Goal: Communication & Community: Answer question/provide support

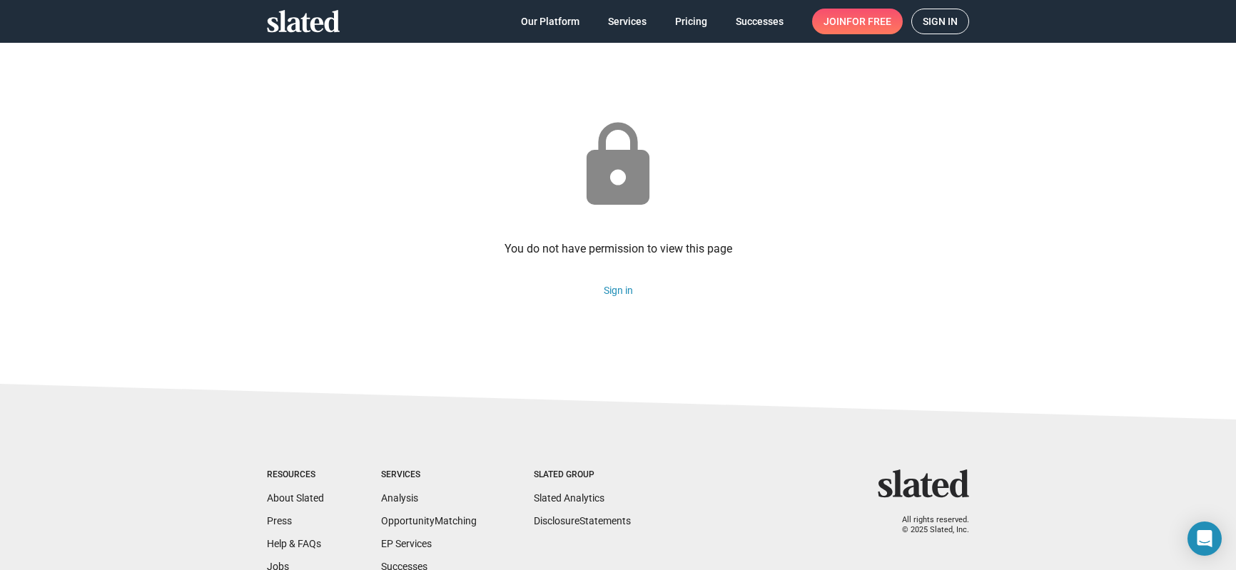
click at [930, 11] on span "Sign in" at bounding box center [940, 21] width 35 height 24
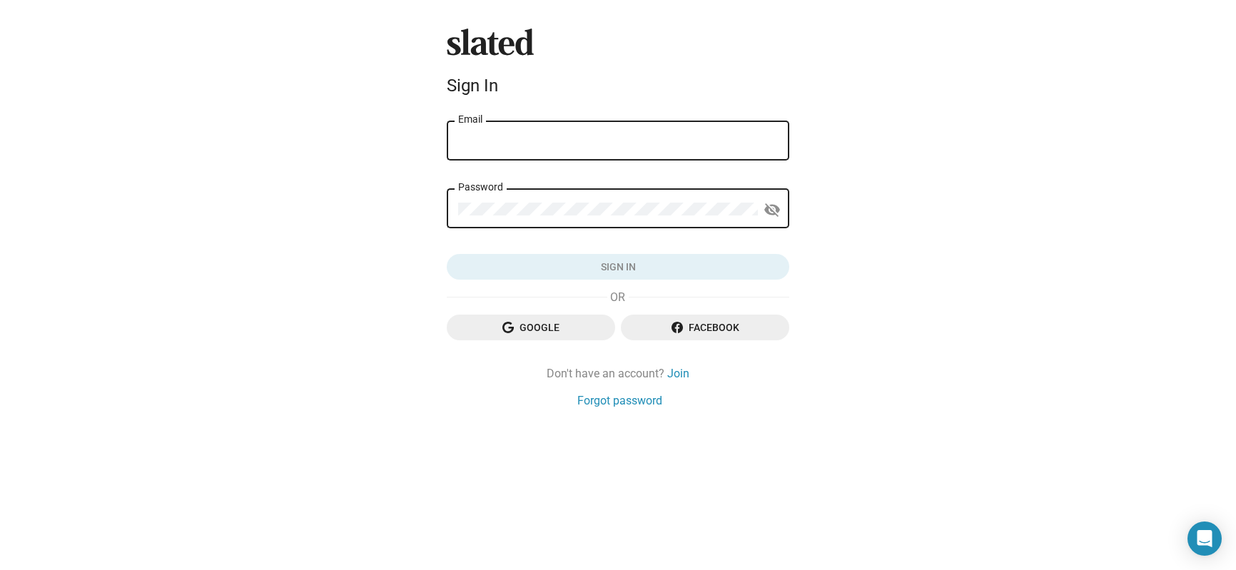
click at [623, 142] on input "Email" at bounding box center [618, 141] width 320 height 13
type input "felixnun3z@gmail.com"
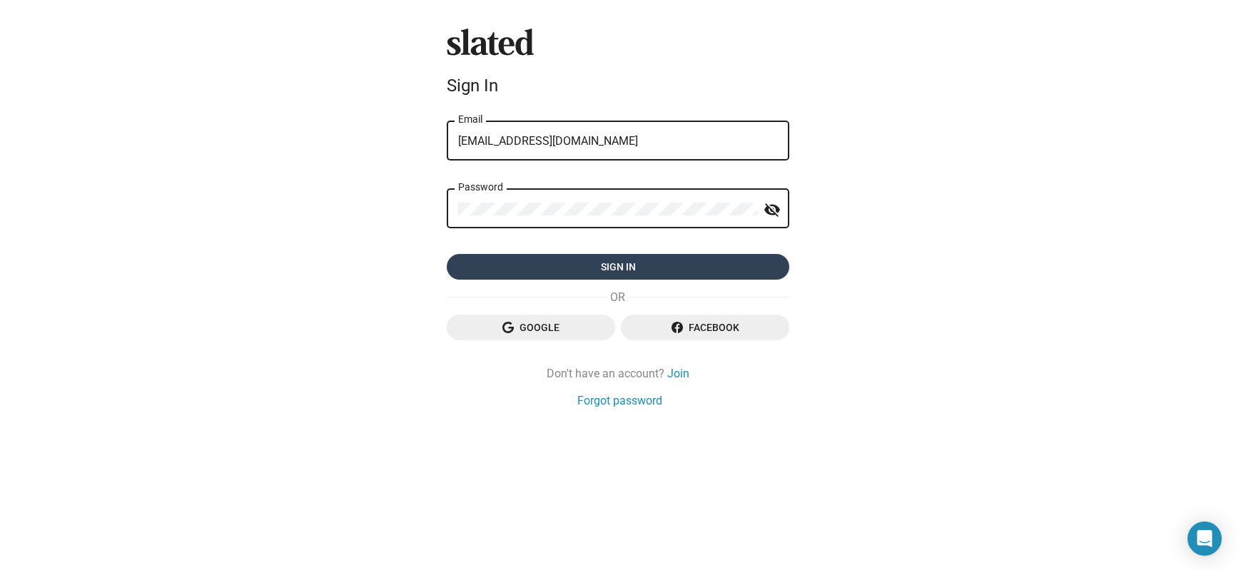
click at [655, 263] on span "Sign in" at bounding box center [618, 267] width 320 height 26
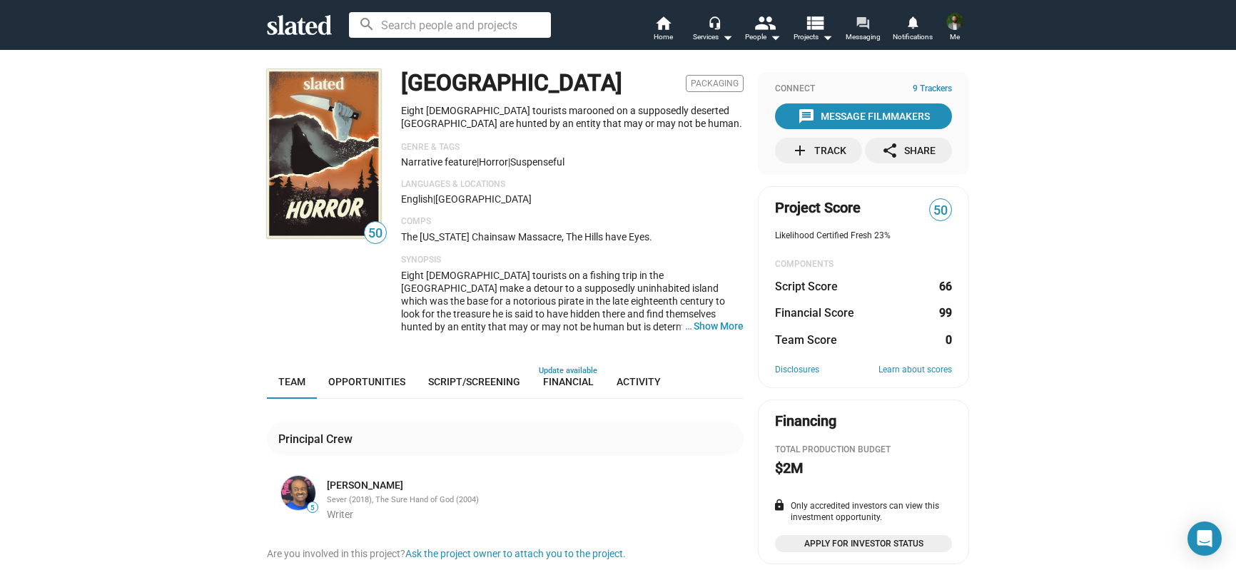
click at [871, 22] on link "forum Messaging" at bounding box center [863, 29] width 50 height 31
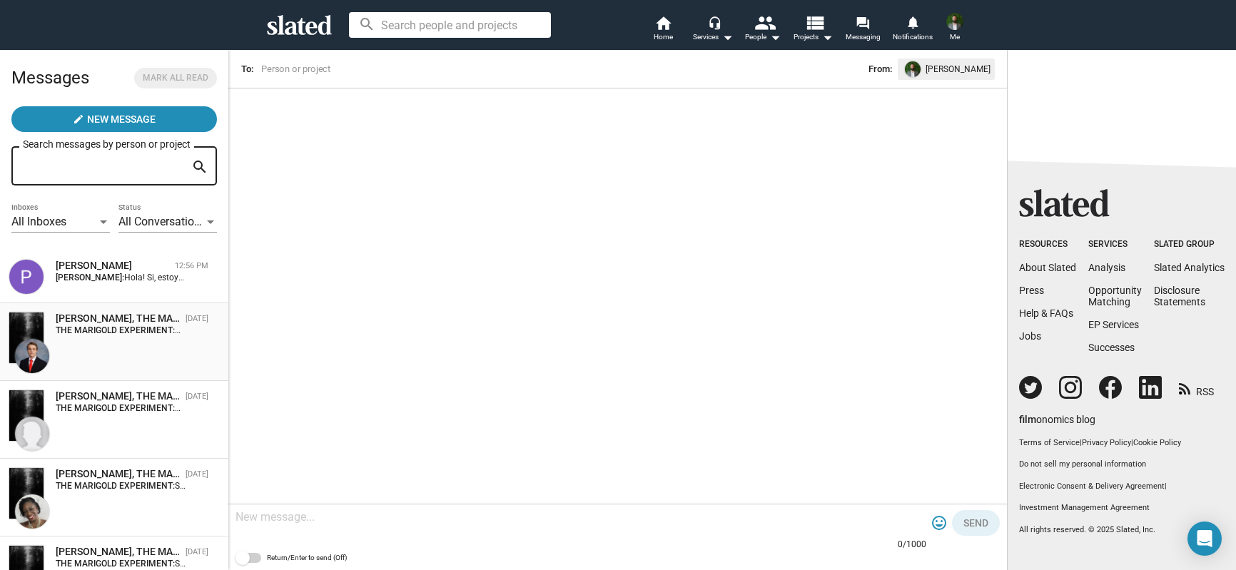
click at [92, 366] on div "[PERSON_NAME], THE MARIGOLD EXPERIMENT [DATE] THE MARIGOLD EXPERIMENT: Hey [PER…" at bounding box center [114, 342] width 211 height 61
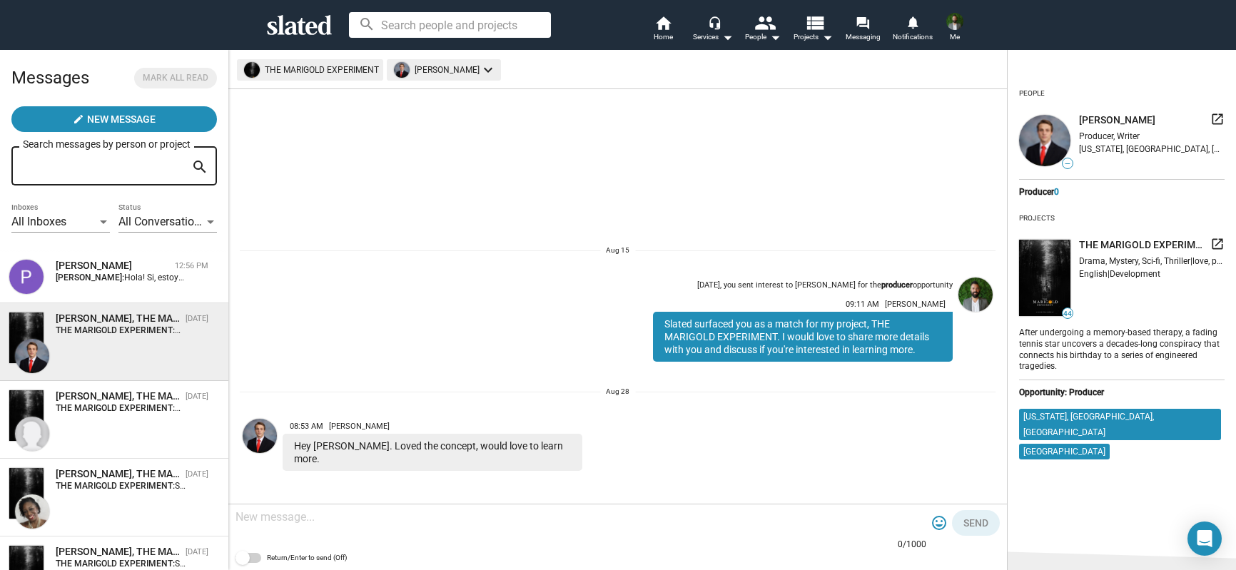
click at [266, 445] on img at bounding box center [260, 436] width 34 height 34
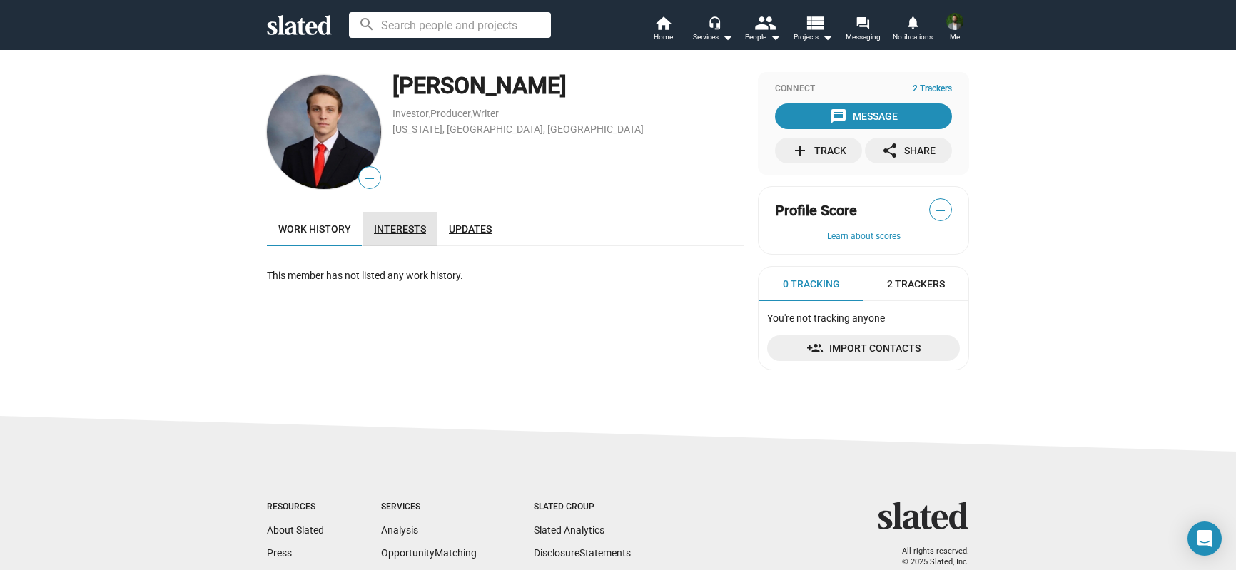
drag, startPoint x: 396, startPoint y: 225, endPoint x: 439, endPoint y: 232, distance: 43.4
click at [396, 225] on span "Interests" at bounding box center [400, 228] width 52 height 11
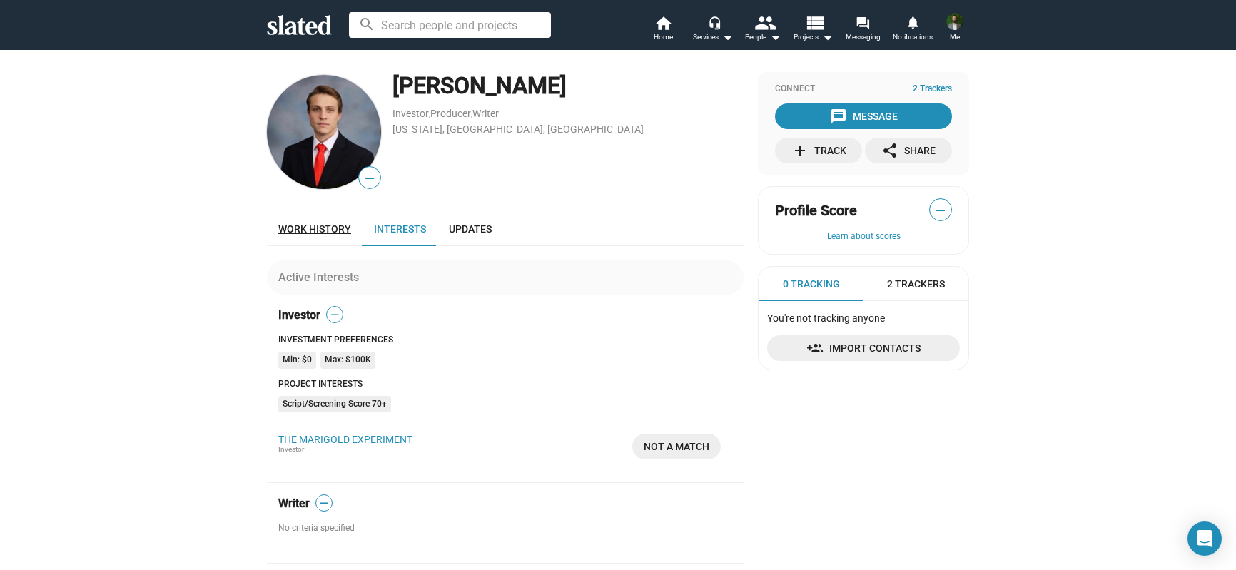
click at [333, 228] on span "Work history" at bounding box center [314, 228] width 73 height 11
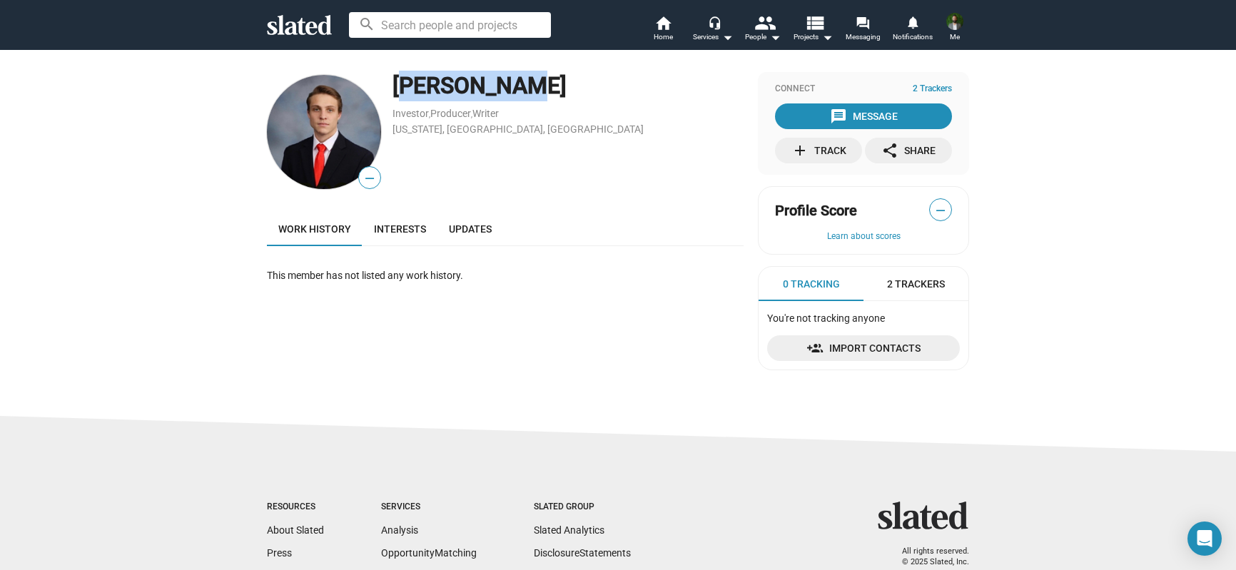
drag, startPoint x: 495, startPoint y: 90, endPoint x: 396, endPoint y: 91, distance: 98.5
click at [396, 91] on div "[PERSON_NAME]" at bounding box center [568, 86] width 351 height 31
copy div "[PERSON_NAME]"
click at [860, 29] on mat-icon "forum" at bounding box center [863, 23] width 14 height 14
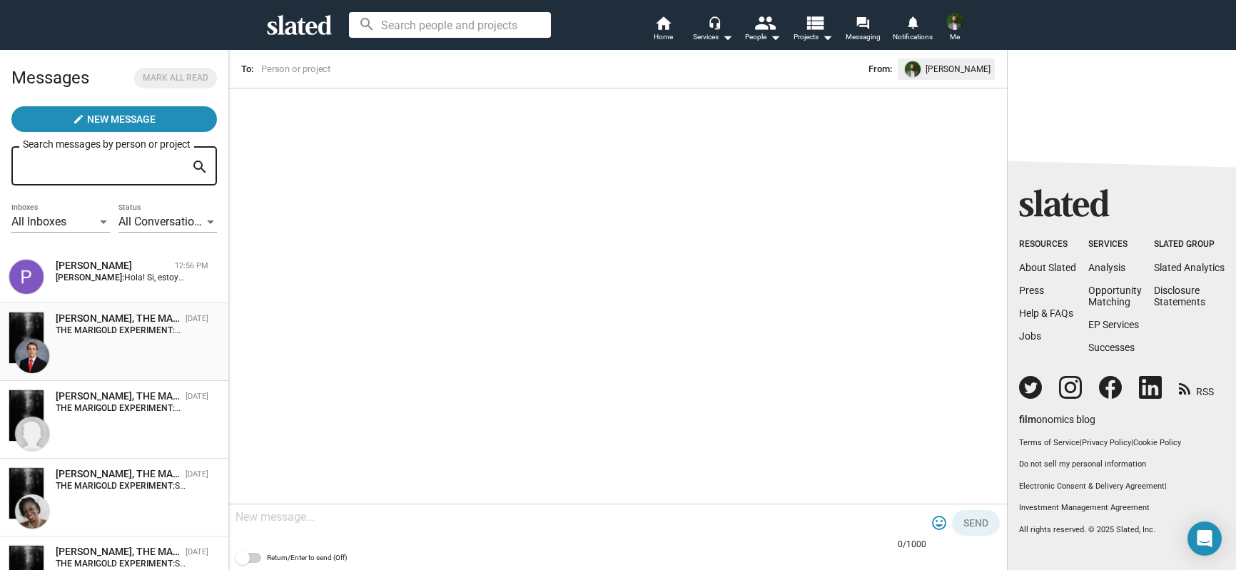
click at [125, 348] on div "[PERSON_NAME], THE MARIGOLD EXPERIMENT [DATE] THE MARIGOLD EXPERIMENT: Hey [PER…" at bounding box center [114, 342] width 211 height 61
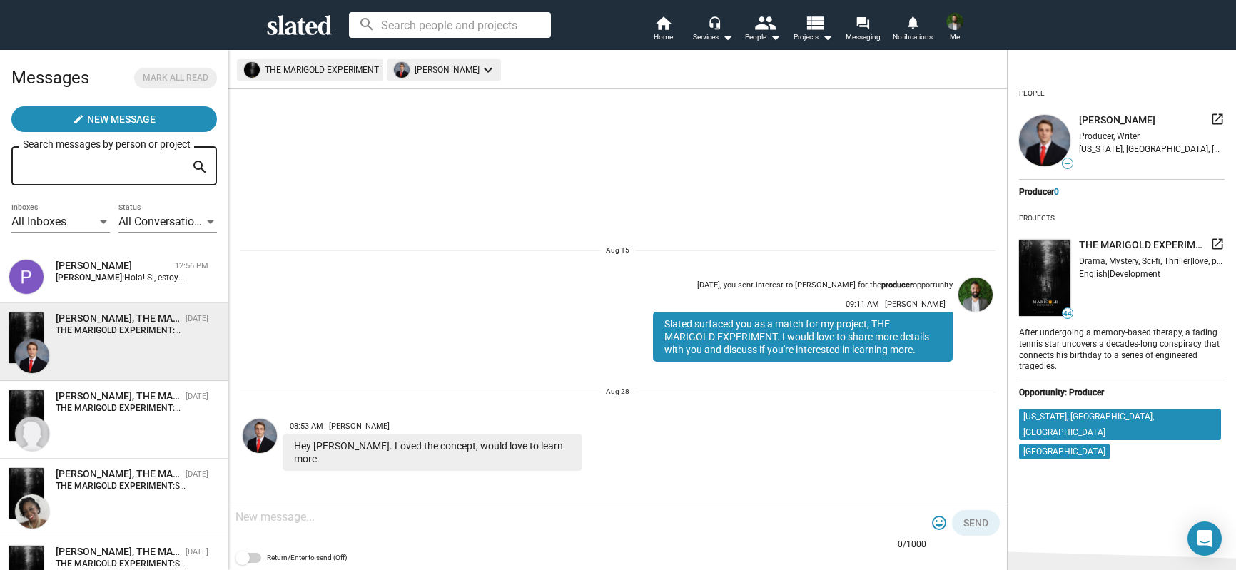
click at [396, 525] on div at bounding box center [581, 518] width 691 height 42
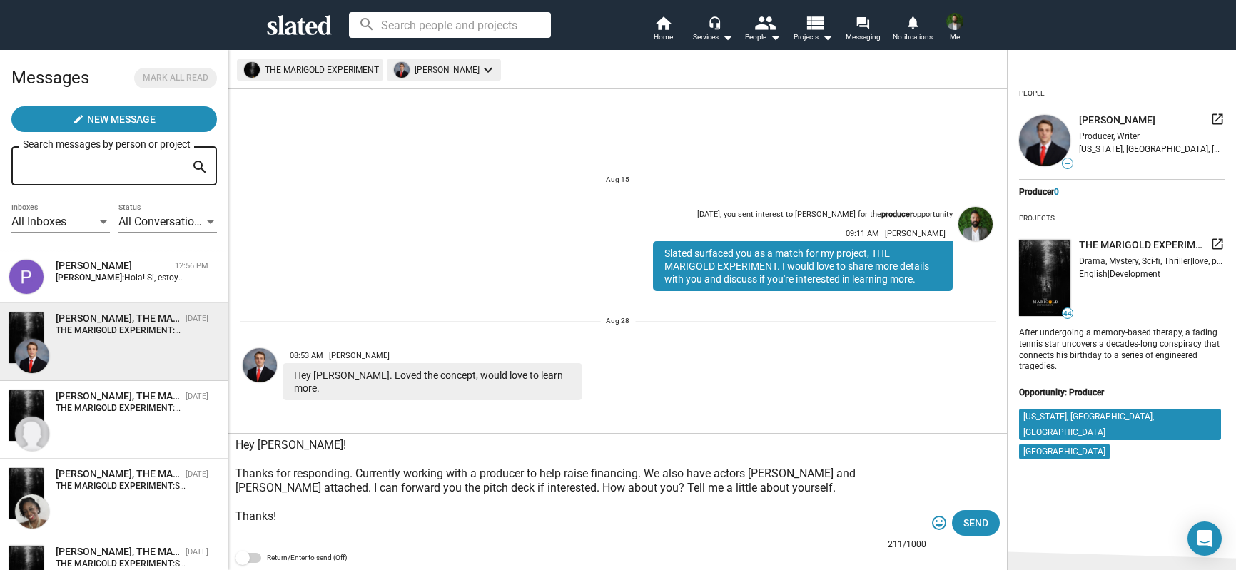
scroll to position [14, 0]
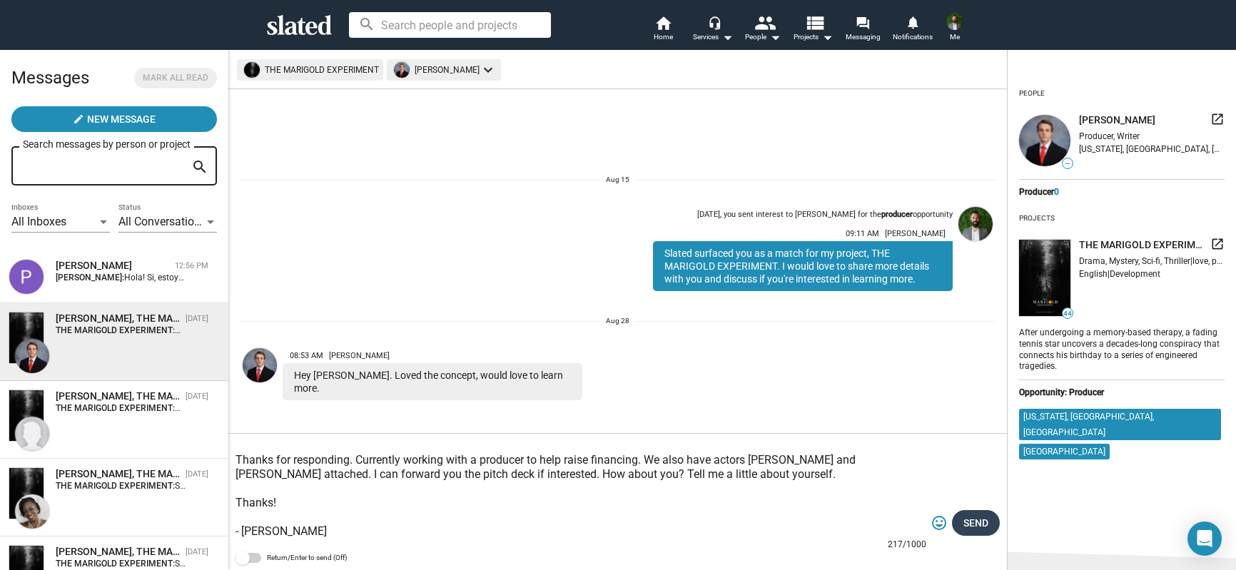
type textarea "Hey [PERSON_NAME]! Thanks for responding. Currently working with a producer to …"
click at [976, 530] on span "Send" at bounding box center [975, 523] width 25 height 26
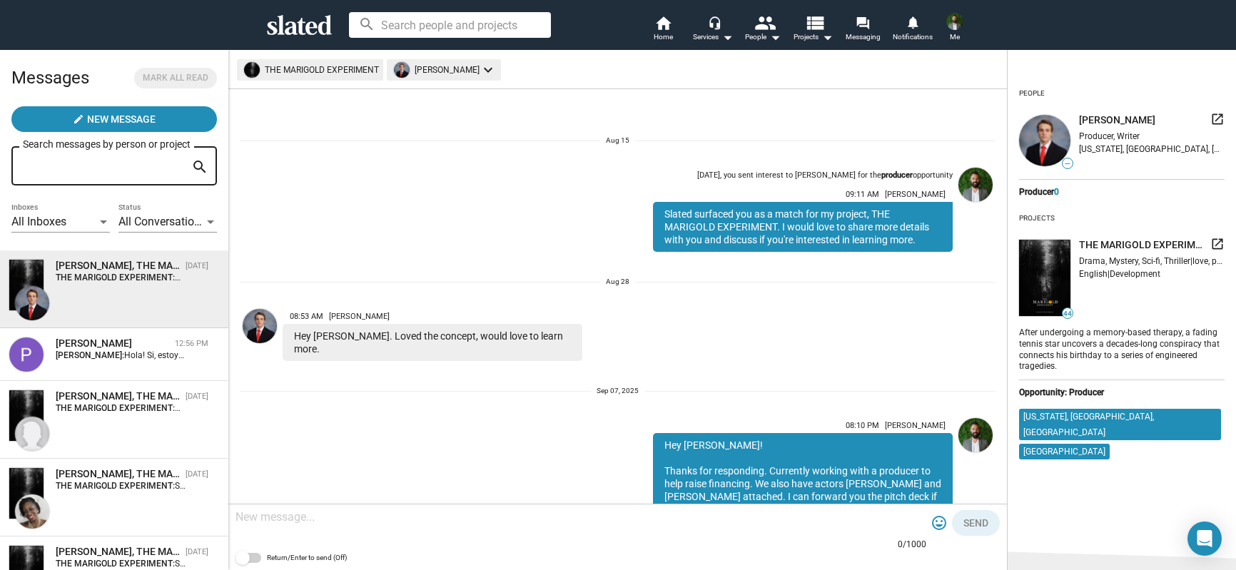
scroll to position [107, 0]
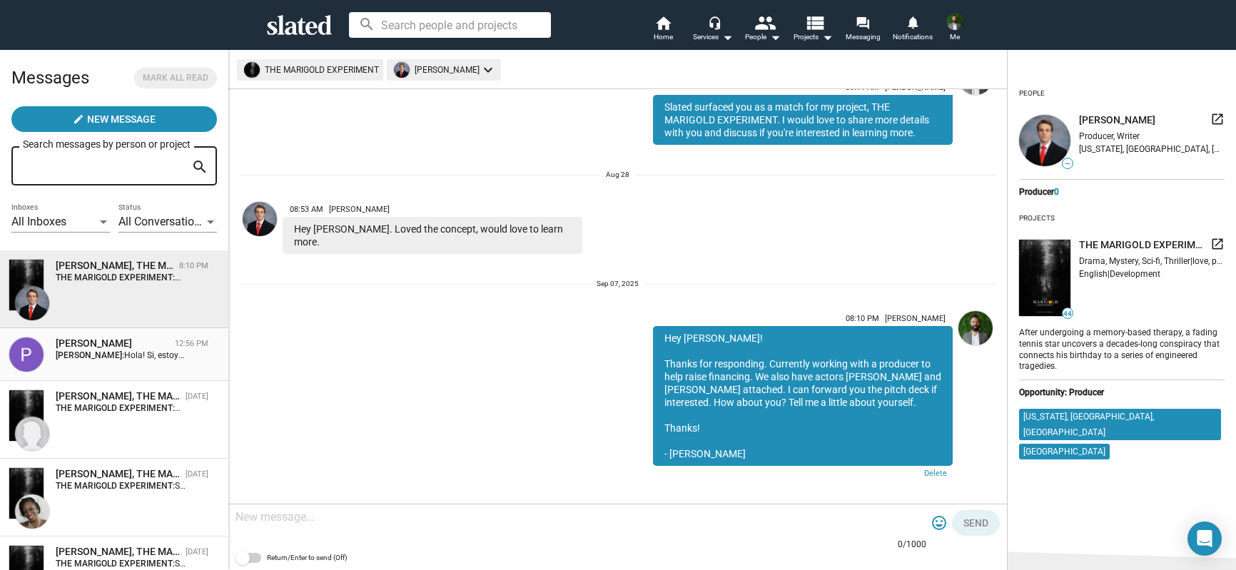
click at [91, 352] on strong "[PERSON_NAME]:" at bounding box center [90, 355] width 69 height 10
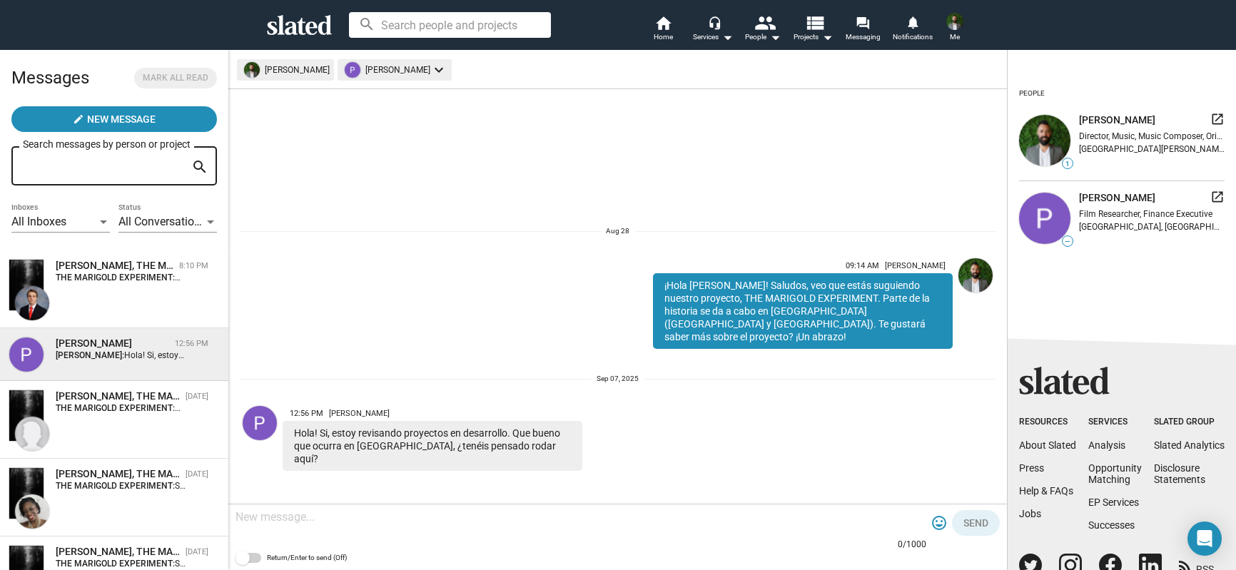
drag, startPoint x: 466, startPoint y: 524, endPoint x: 449, endPoint y: 523, distance: 17.1
click at [466, 524] on textarea at bounding box center [581, 517] width 691 height 14
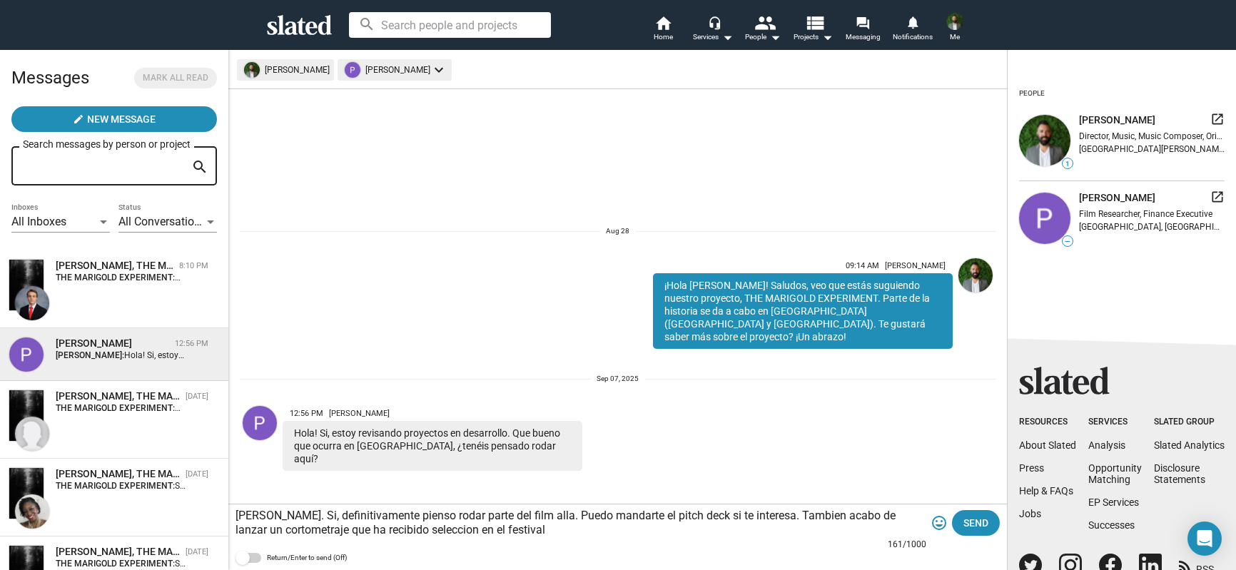
click at [367, 533] on textarea "[PERSON_NAME]. Si, definitivamente pienso rodar parte del film alla. Puedo mand…" at bounding box center [581, 523] width 691 height 29
drag, startPoint x: 482, startPoint y: 532, endPoint x: 341, endPoint y: 533, distance: 140.6
click at [341, 533] on textarea "[PERSON_NAME]. Si, definitivamente pienso rodar parte del film alla. Puedo mand…" at bounding box center [581, 523] width 691 height 29
drag, startPoint x: 679, startPoint y: 530, endPoint x: 719, endPoint y: 554, distance: 45.8
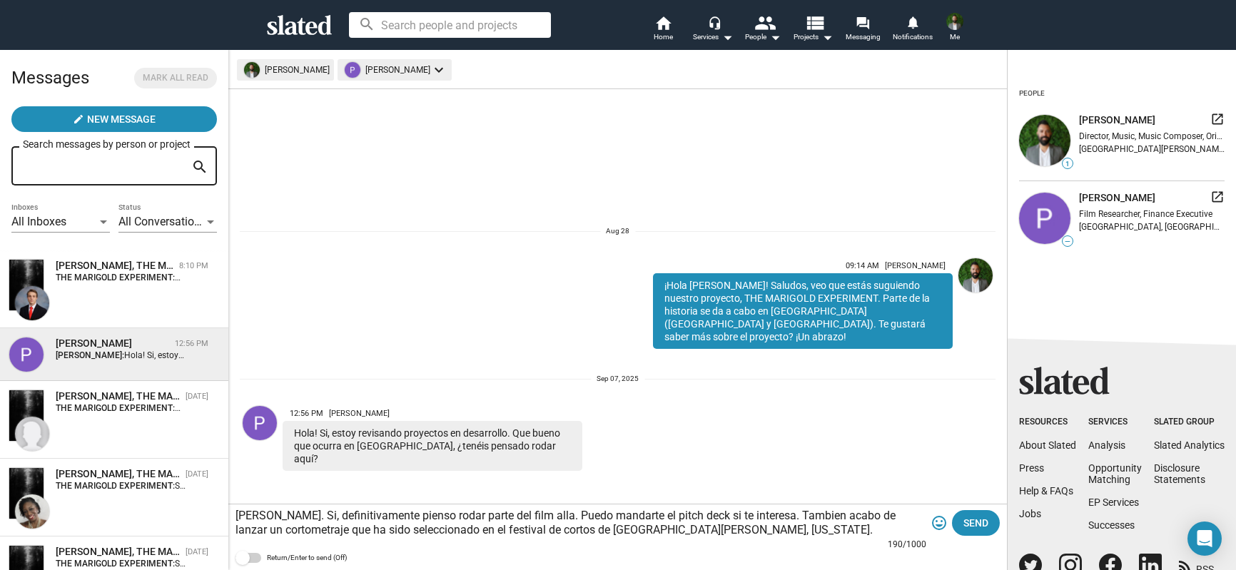
click at [677, 532] on textarea "[PERSON_NAME]. Si, definitivamente pienso rodar parte del film alla. Puedo mand…" at bounding box center [581, 523] width 691 height 29
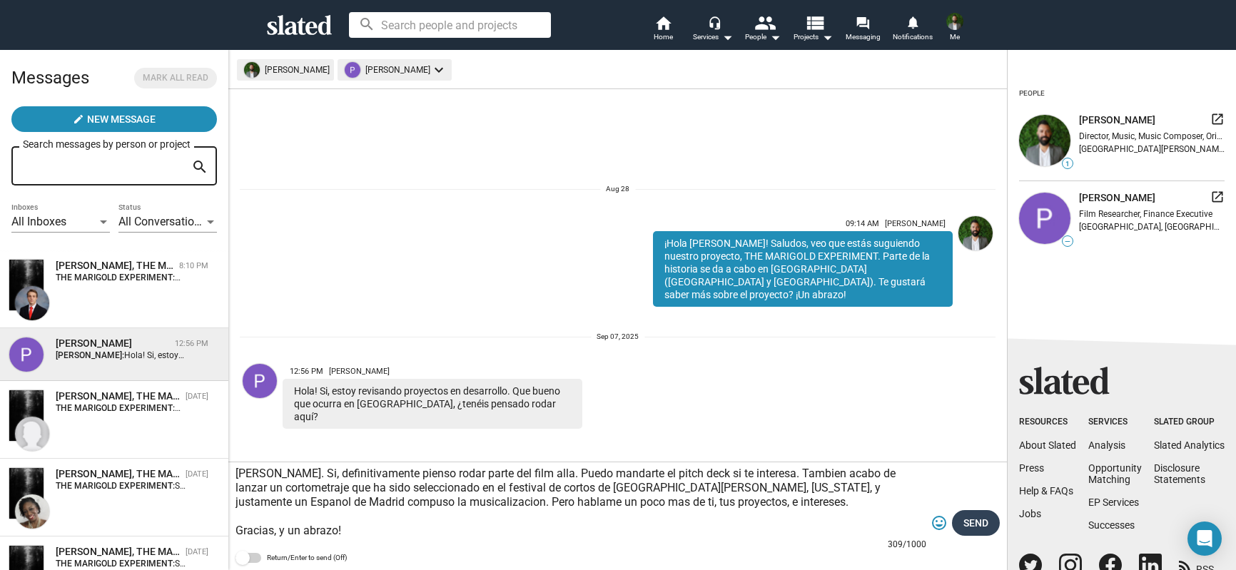
type textarea "[PERSON_NAME]. Si, definitivamente pienso rodar parte del film alla. Puedo mand…"
click at [978, 525] on span "Send" at bounding box center [975, 523] width 25 height 26
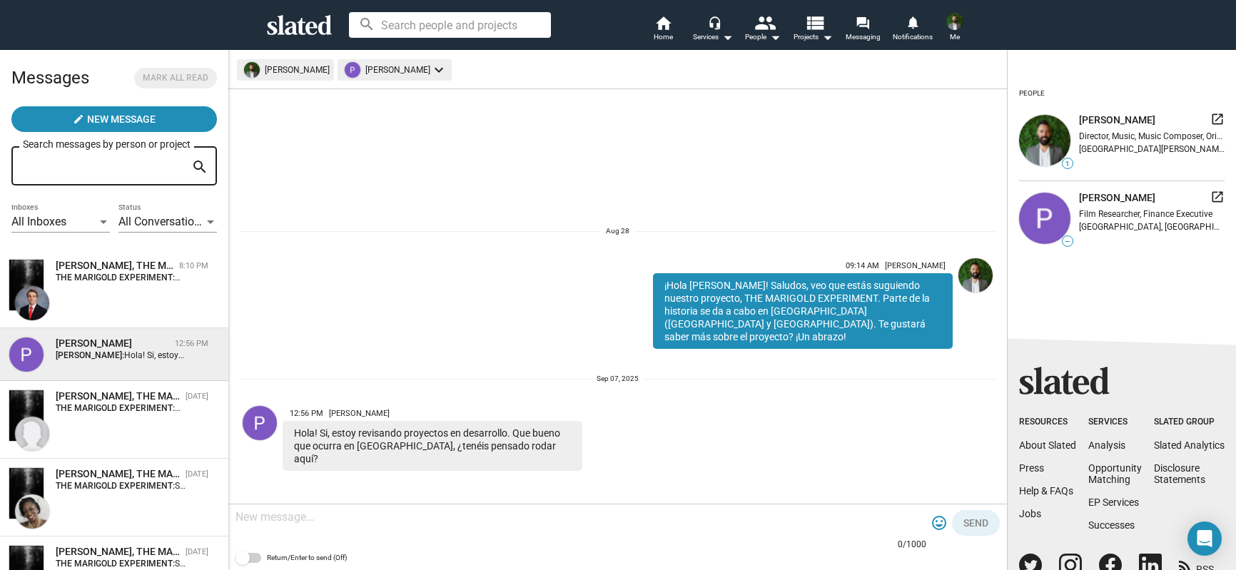
scroll to position [36, 0]
